Goal: Navigation & Orientation: Understand site structure

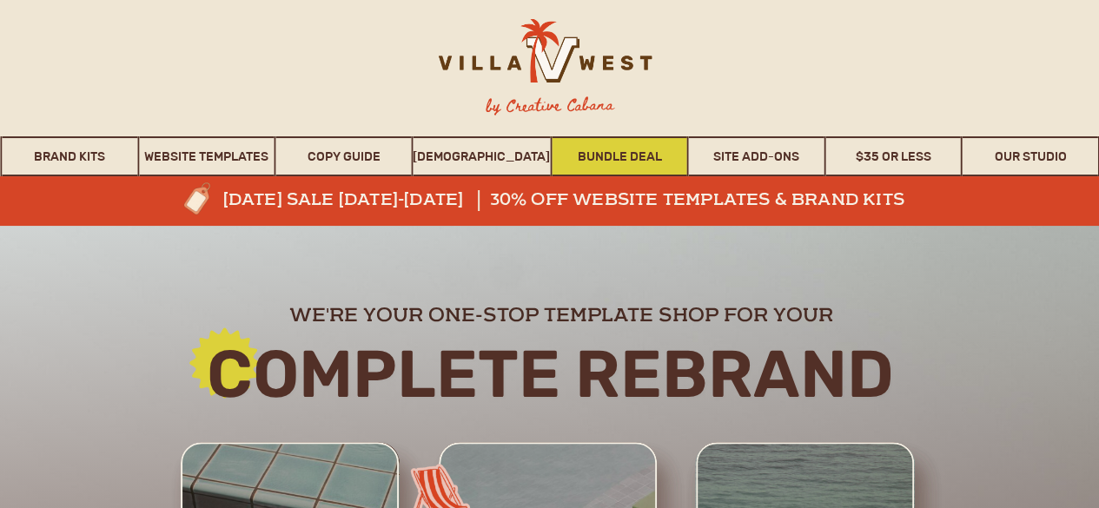
click at [610, 161] on link "Bundle Deal" at bounding box center [620, 156] width 136 height 40
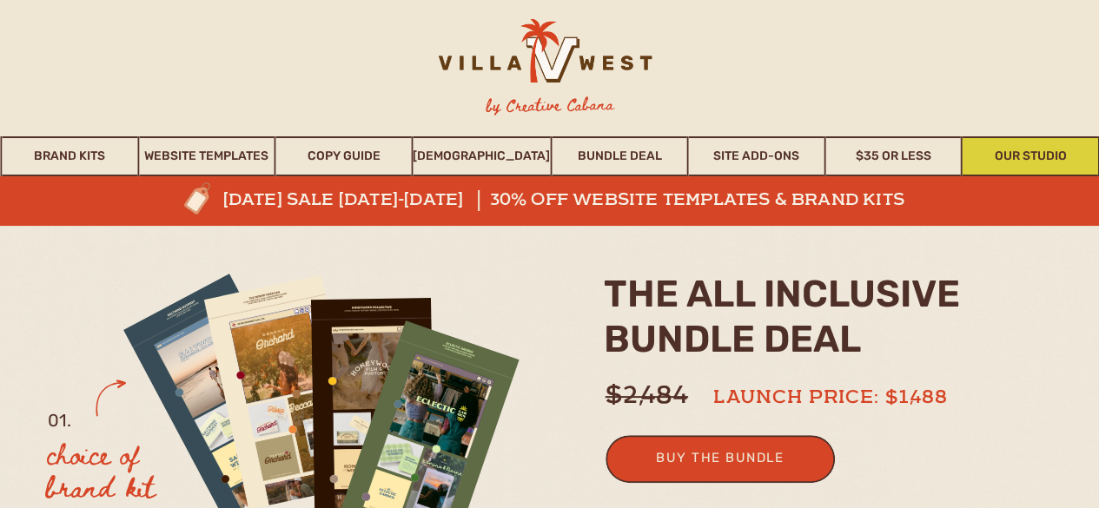
click at [1013, 149] on link "Our Studio" at bounding box center [1031, 156] width 136 height 40
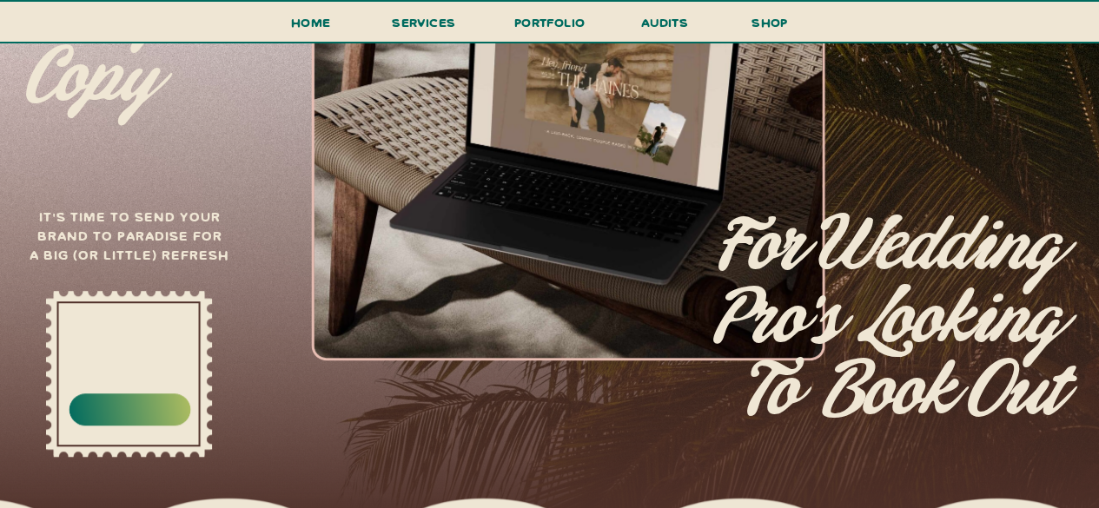
scroll to position [647, 0]
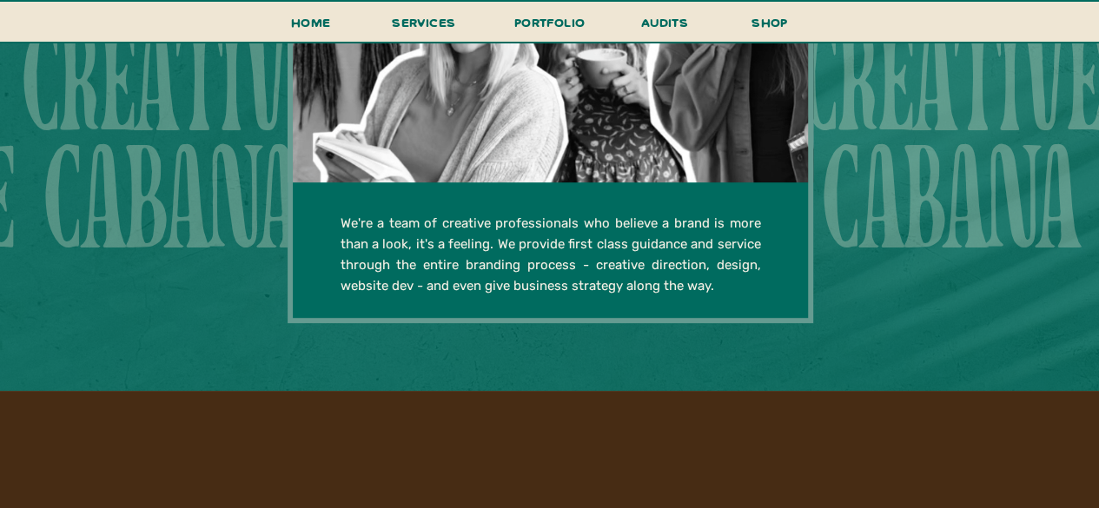
drag, startPoint x: 1107, startPoint y: 28, endPoint x: 1112, endPoint y: 279, distance: 251.2
click at [1099, 279] on html "get in touch new! take a look Home shop services portfolio audits menu all incl…" at bounding box center [549, 495] width 1099 height 8265
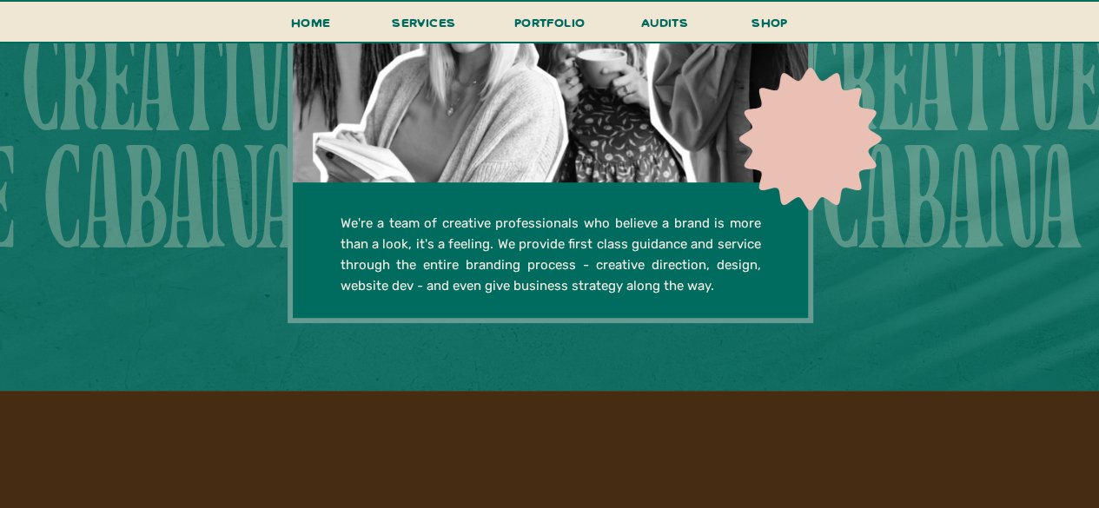
scroll to position [4320, 0]
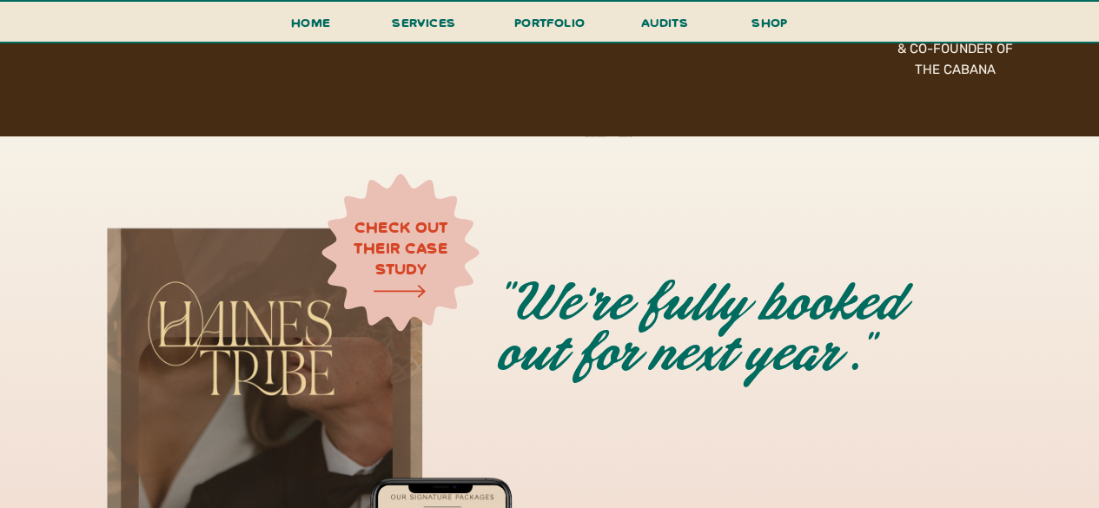
drag, startPoint x: 2, startPoint y: 125, endPoint x: 3, endPoint y: 191, distance: 66.1
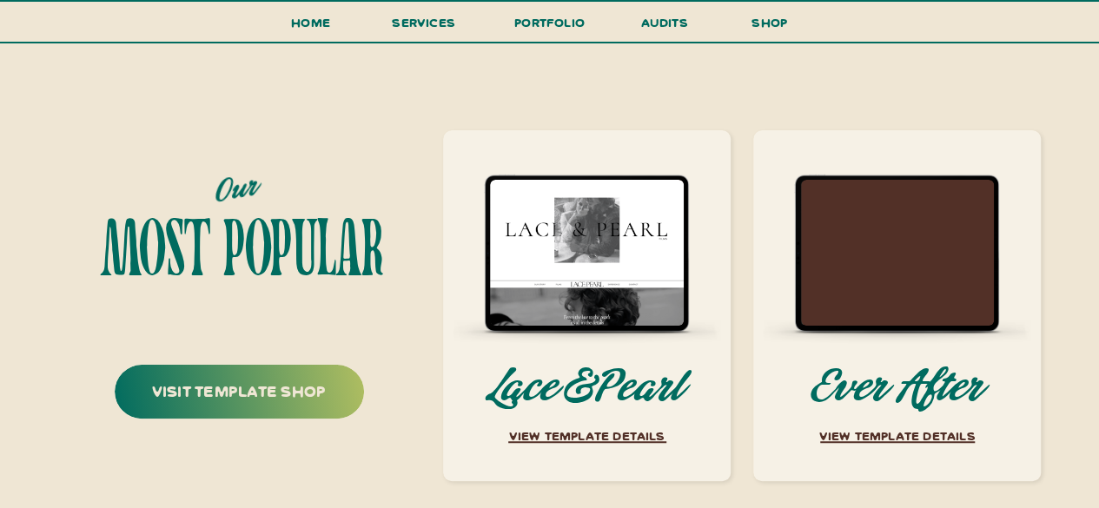
scroll to position [6687, 0]
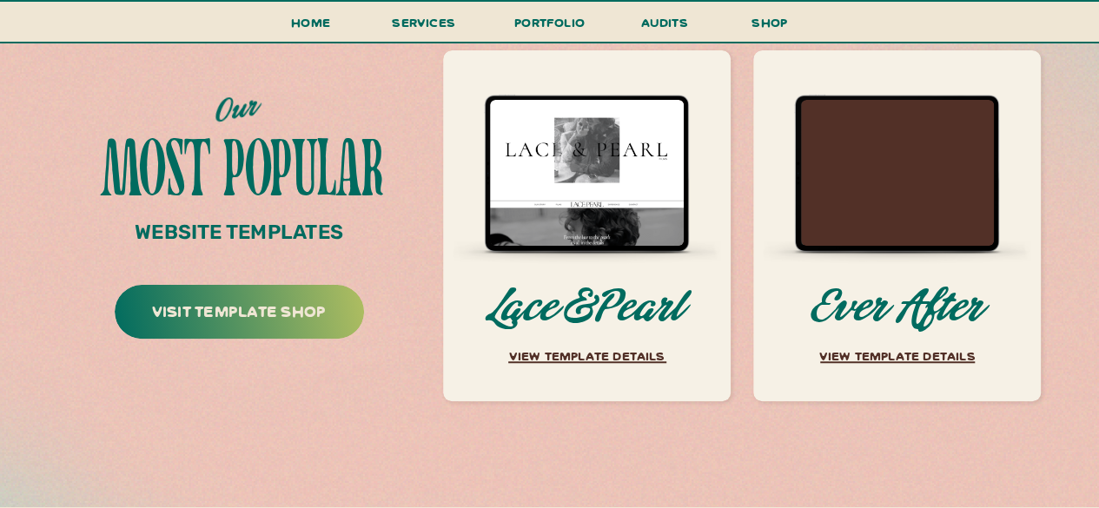
click at [915, 349] on p "VIEW TEMPLATE DETAILS" at bounding box center [898, 360] width 186 height 30
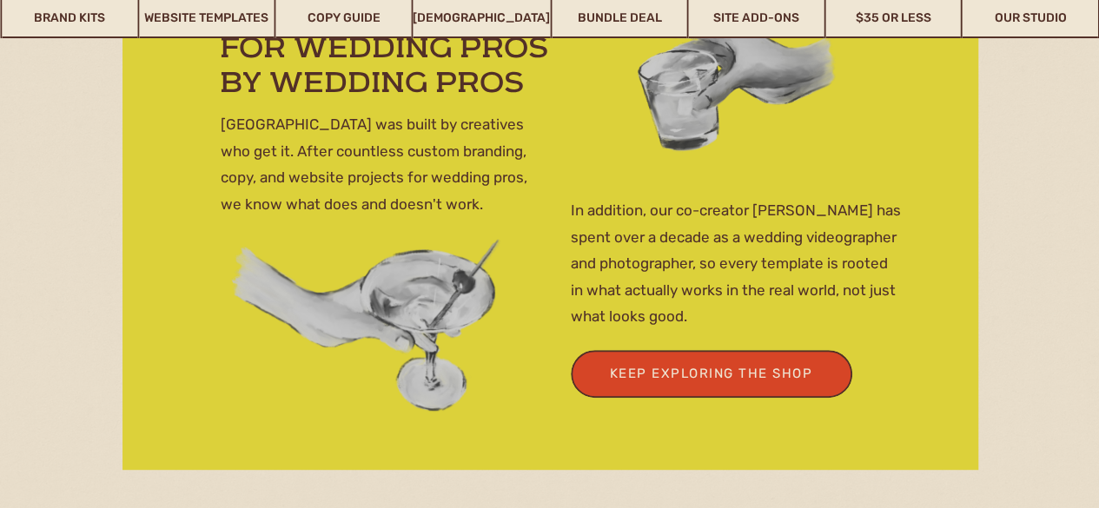
scroll to position [7212, 0]
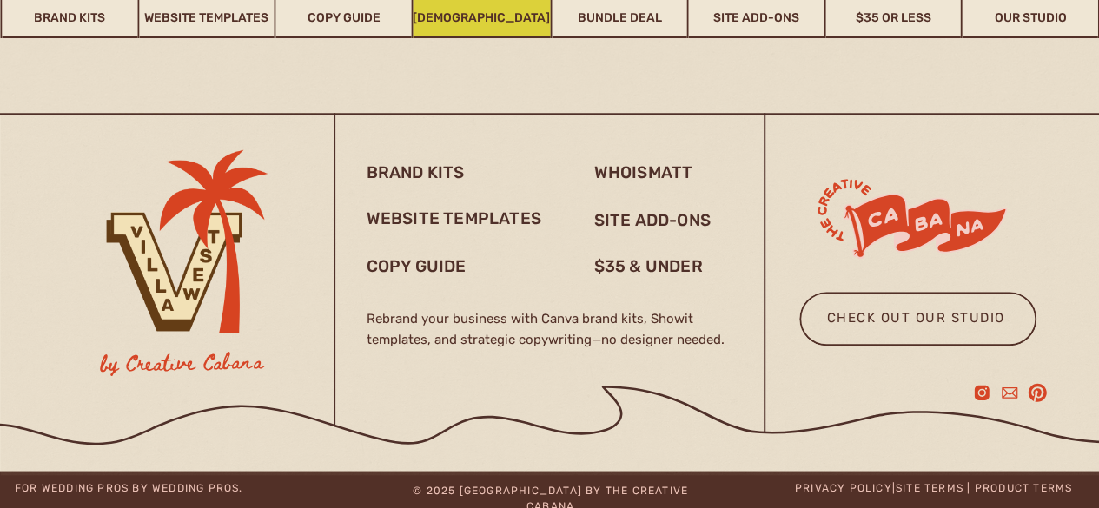
click at [518, 23] on link "WHOISMATT" at bounding box center [481, 18] width 137 height 40
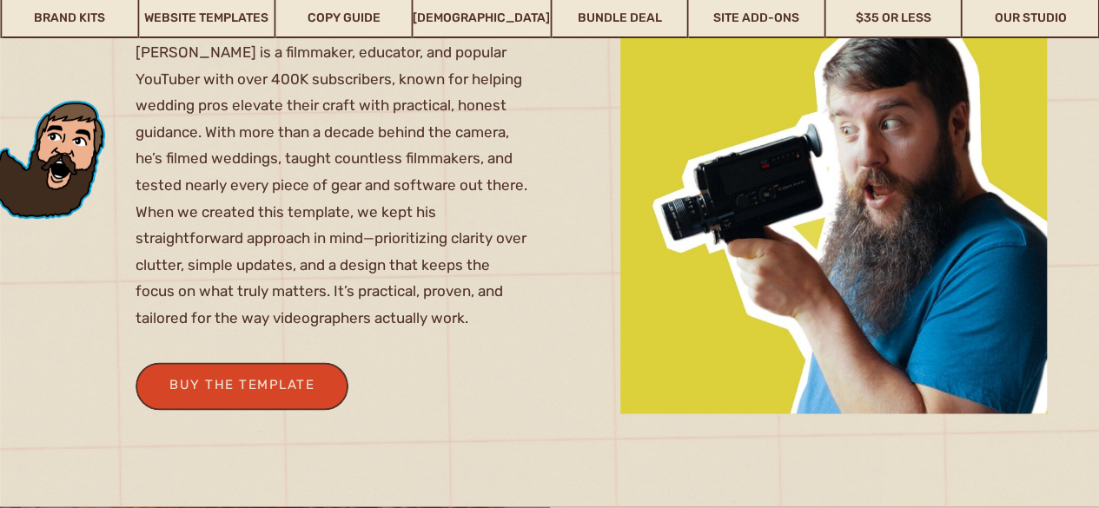
scroll to position [1110, 0]
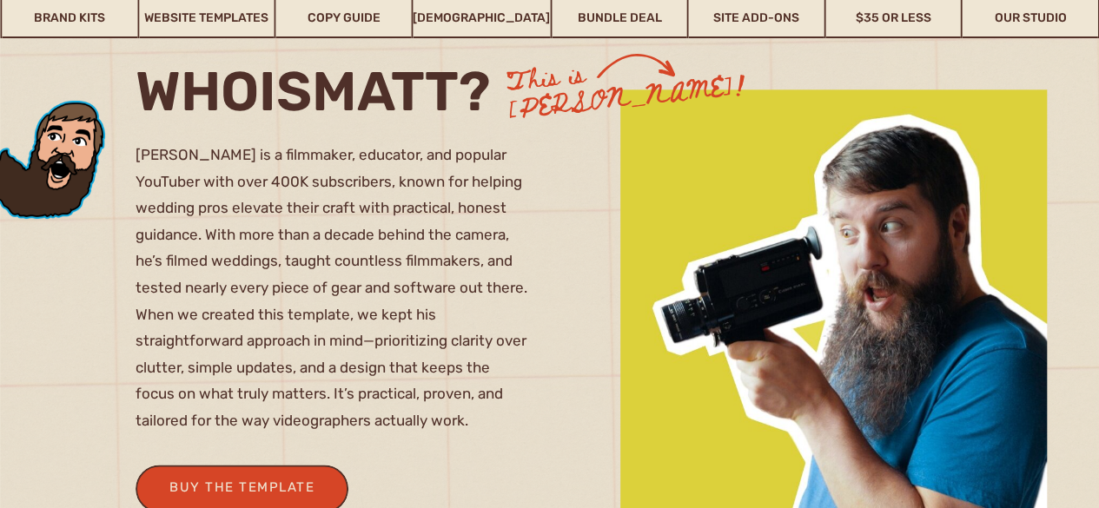
click at [591, 335] on div at bounding box center [549, 498] width 1099 height 1001
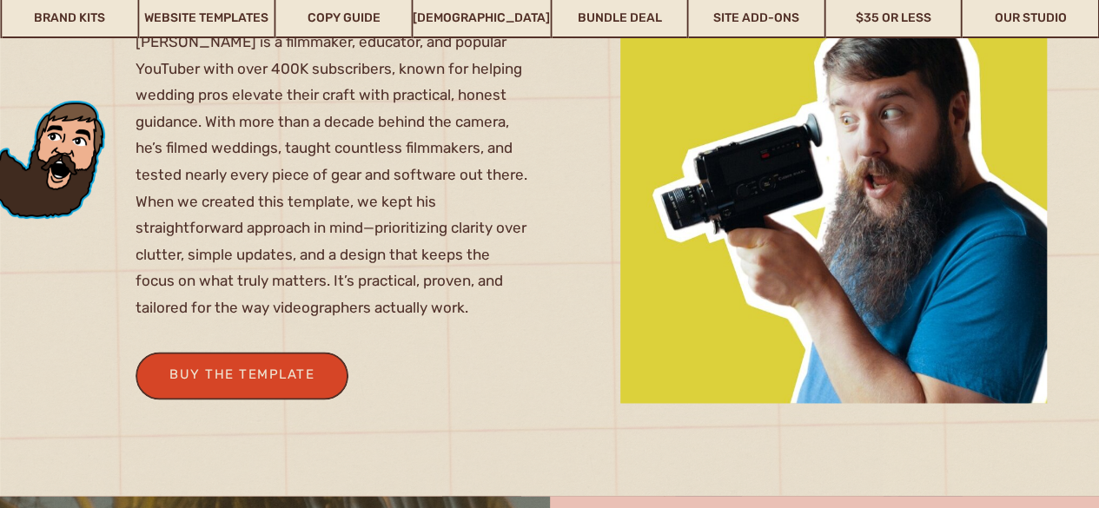
scroll to position [0, 0]
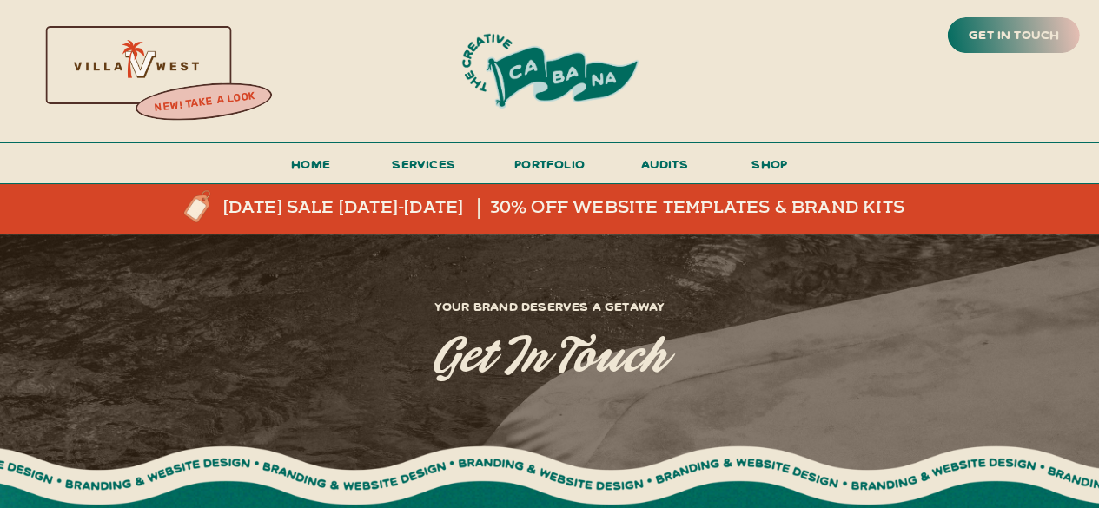
drag, startPoint x: 0, startPoint y: 395, endPoint x: -14, endPoint y: 318, distance: 78.6
click at [564, 163] on h3 "portfolio" at bounding box center [550, 169] width 82 height 32
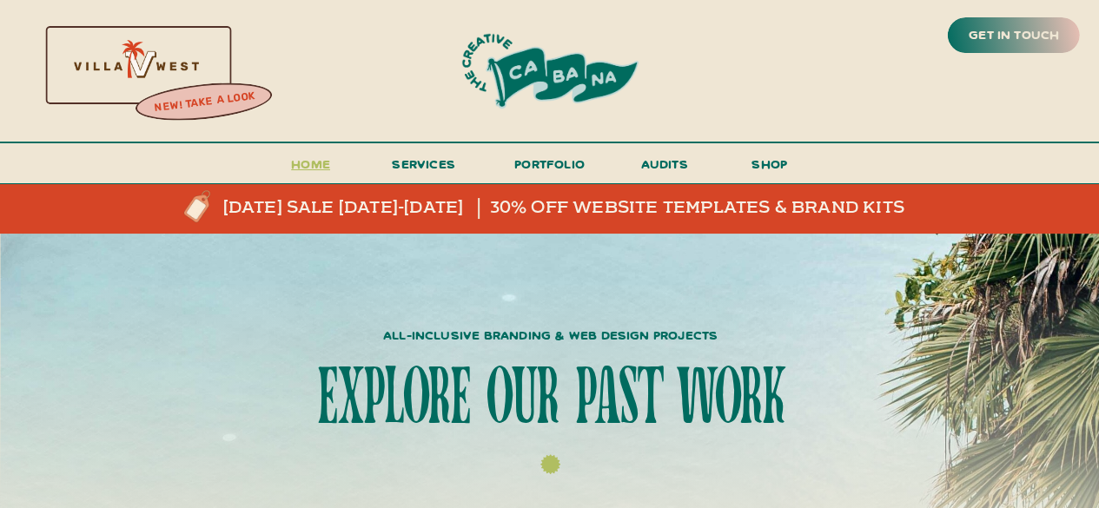
click at [321, 169] on h3 "Home" at bounding box center [311, 169] width 54 height 32
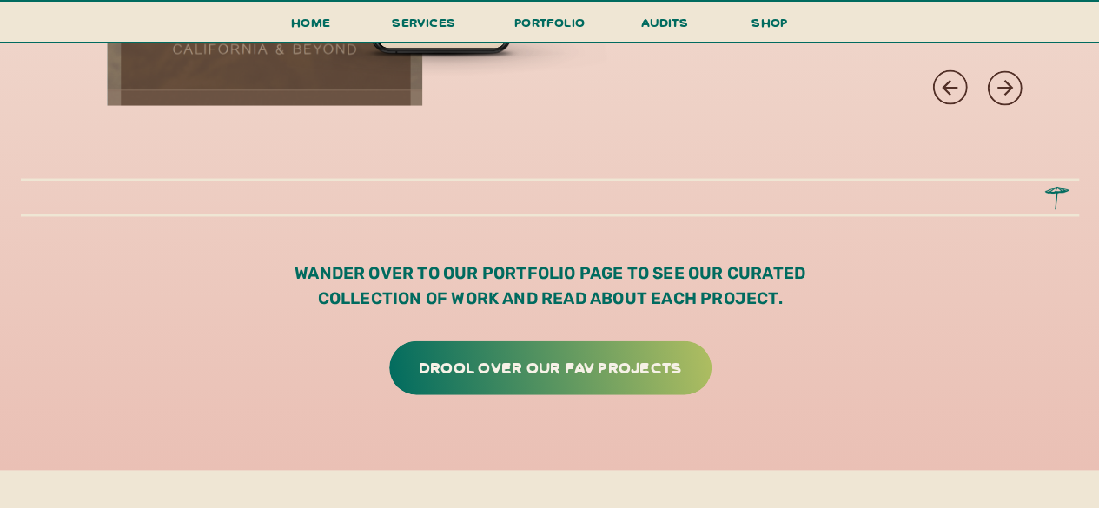
scroll to position [5042, 0]
